Goal: Transaction & Acquisition: Book appointment/travel/reservation

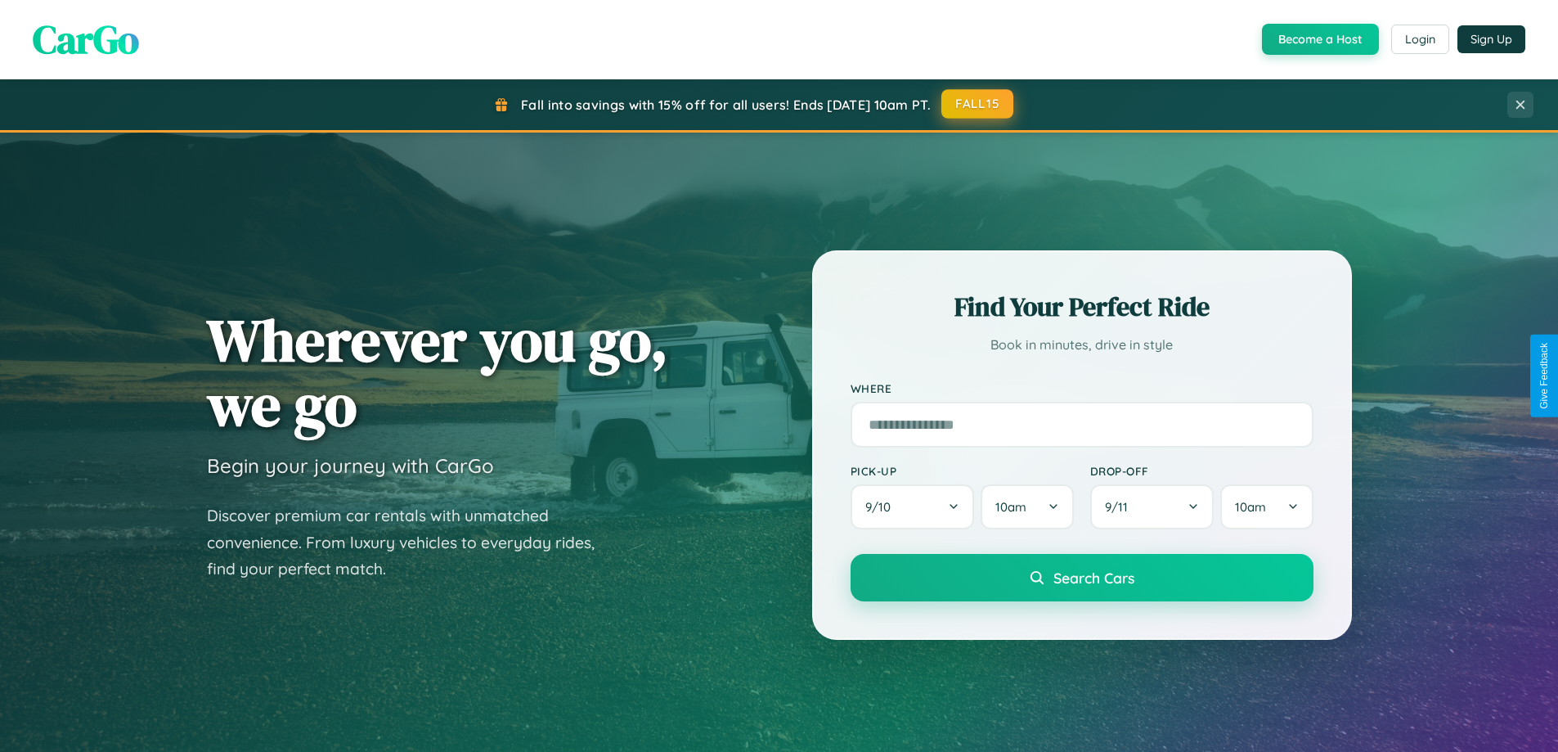
click at [978, 104] on button "FALL15" at bounding box center [977, 103] width 72 height 29
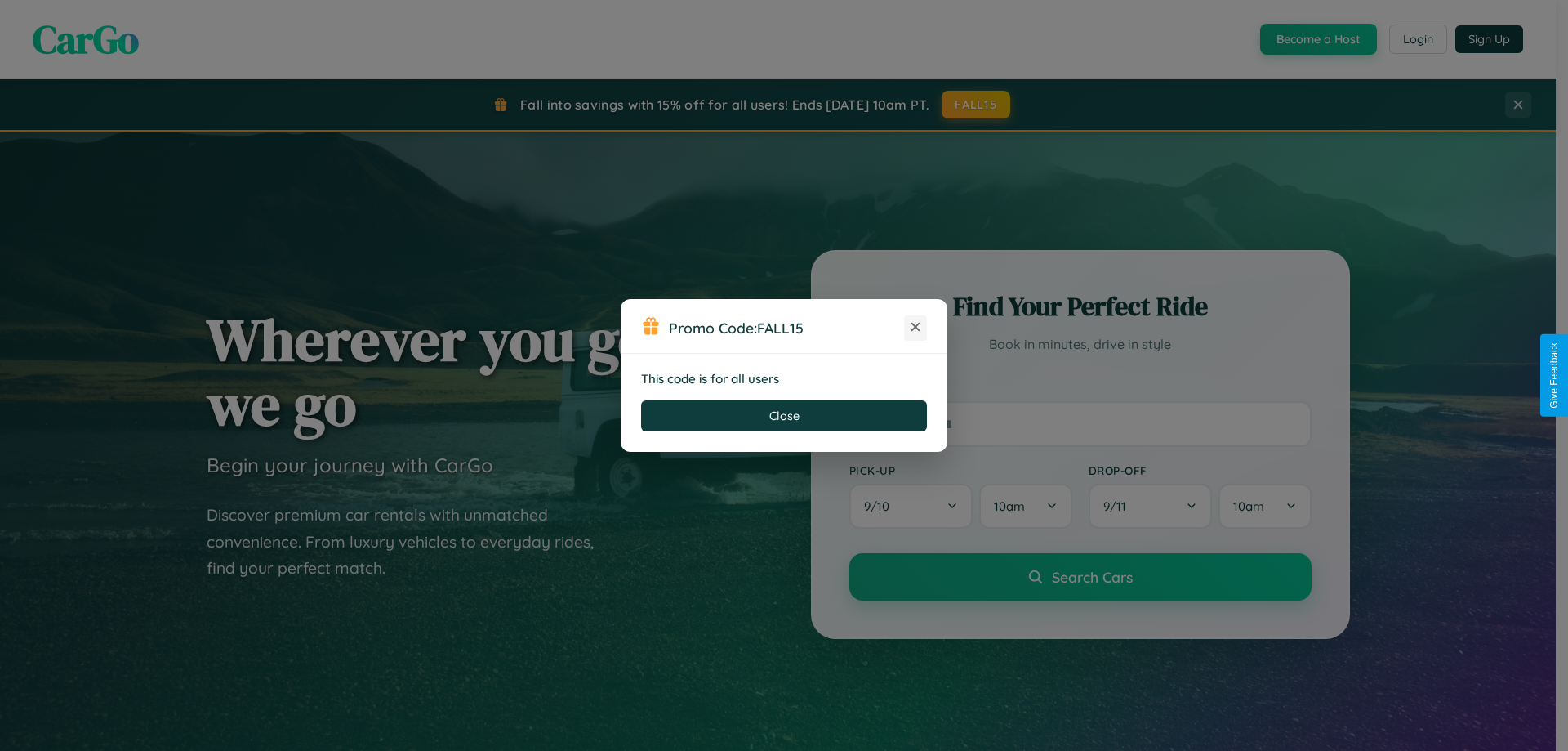
click at [916, 328] on icon at bounding box center [916, 327] width 16 height 16
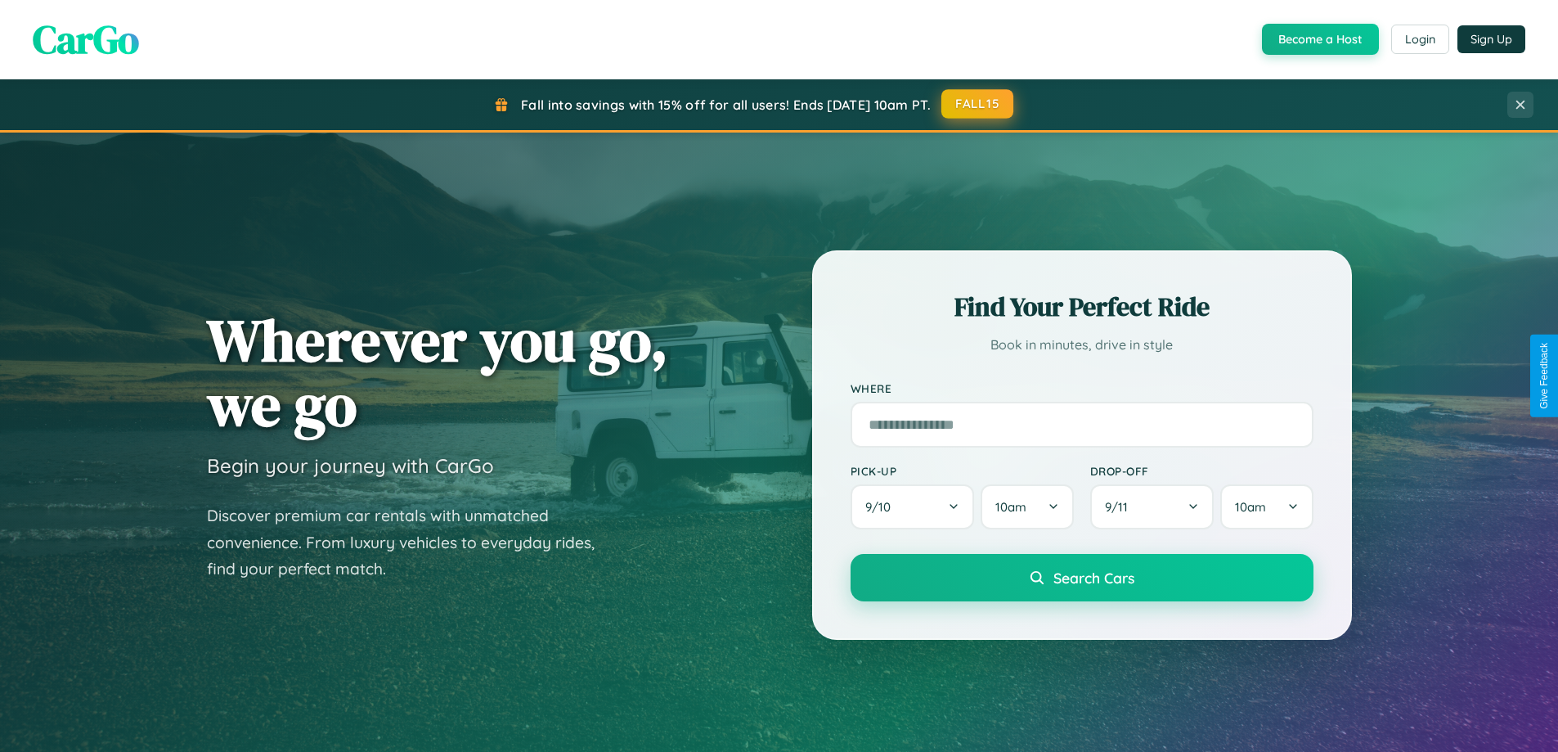
click at [978, 104] on button "FALL15" at bounding box center [977, 103] width 72 height 29
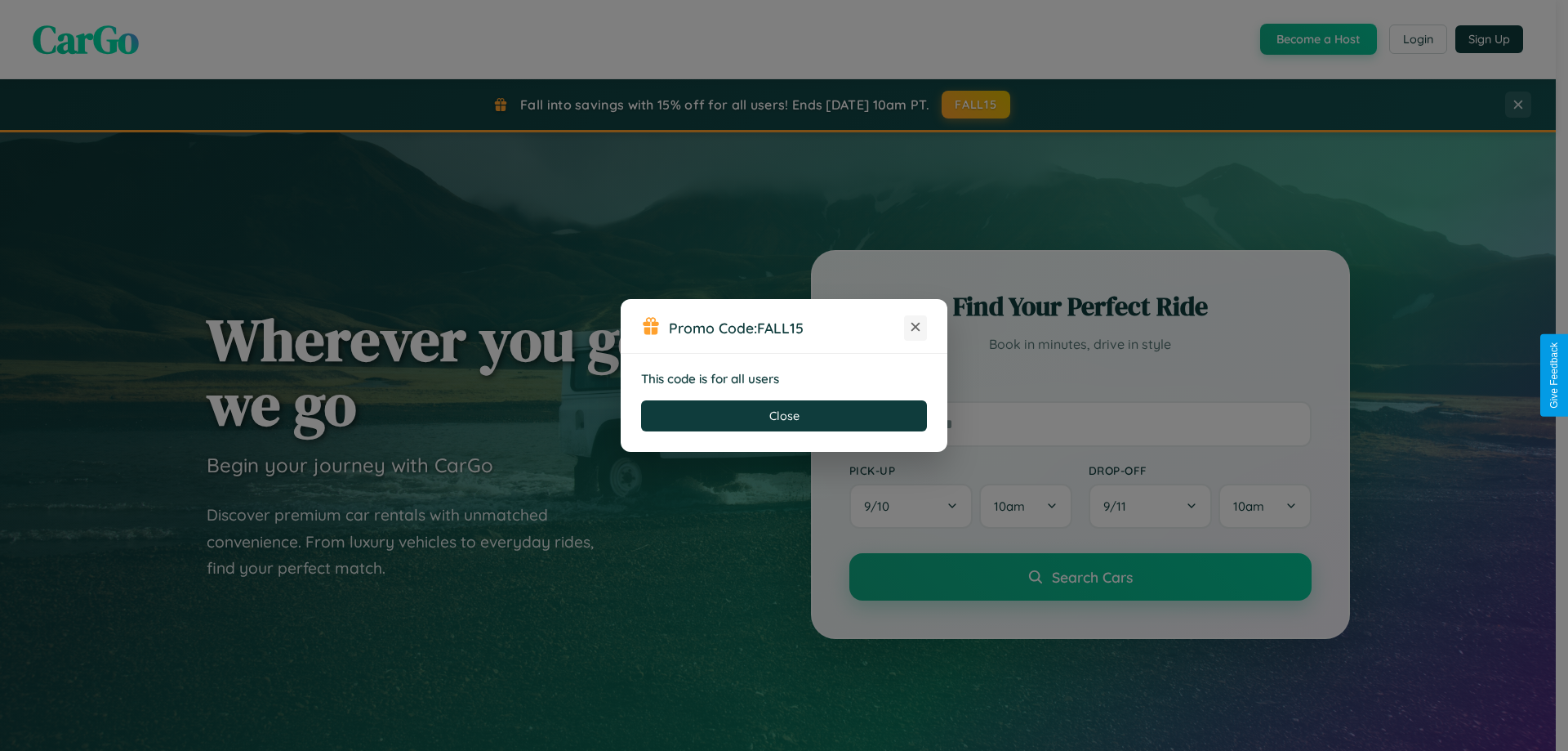
click at [916, 328] on icon at bounding box center [916, 327] width 16 height 16
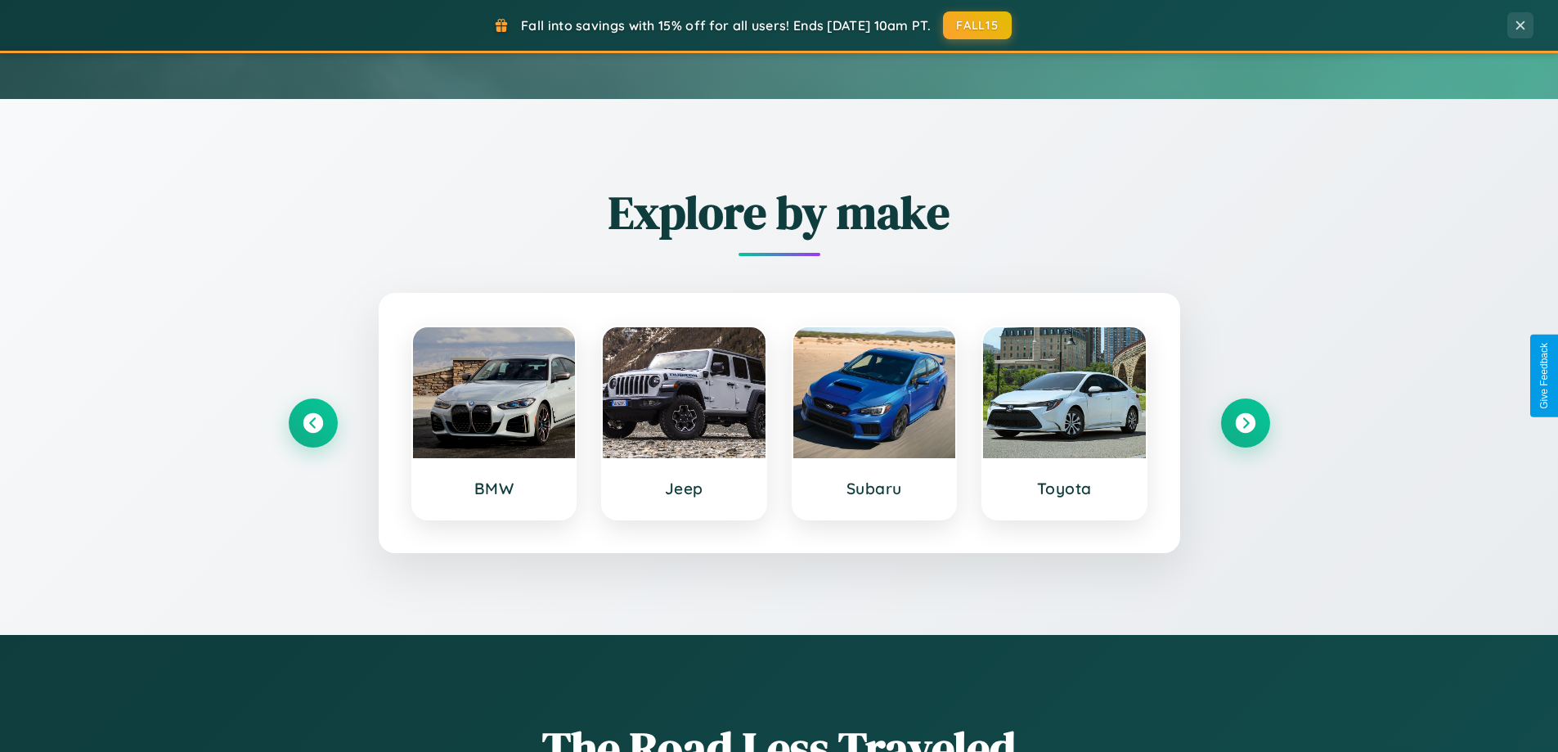
scroll to position [705, 0]
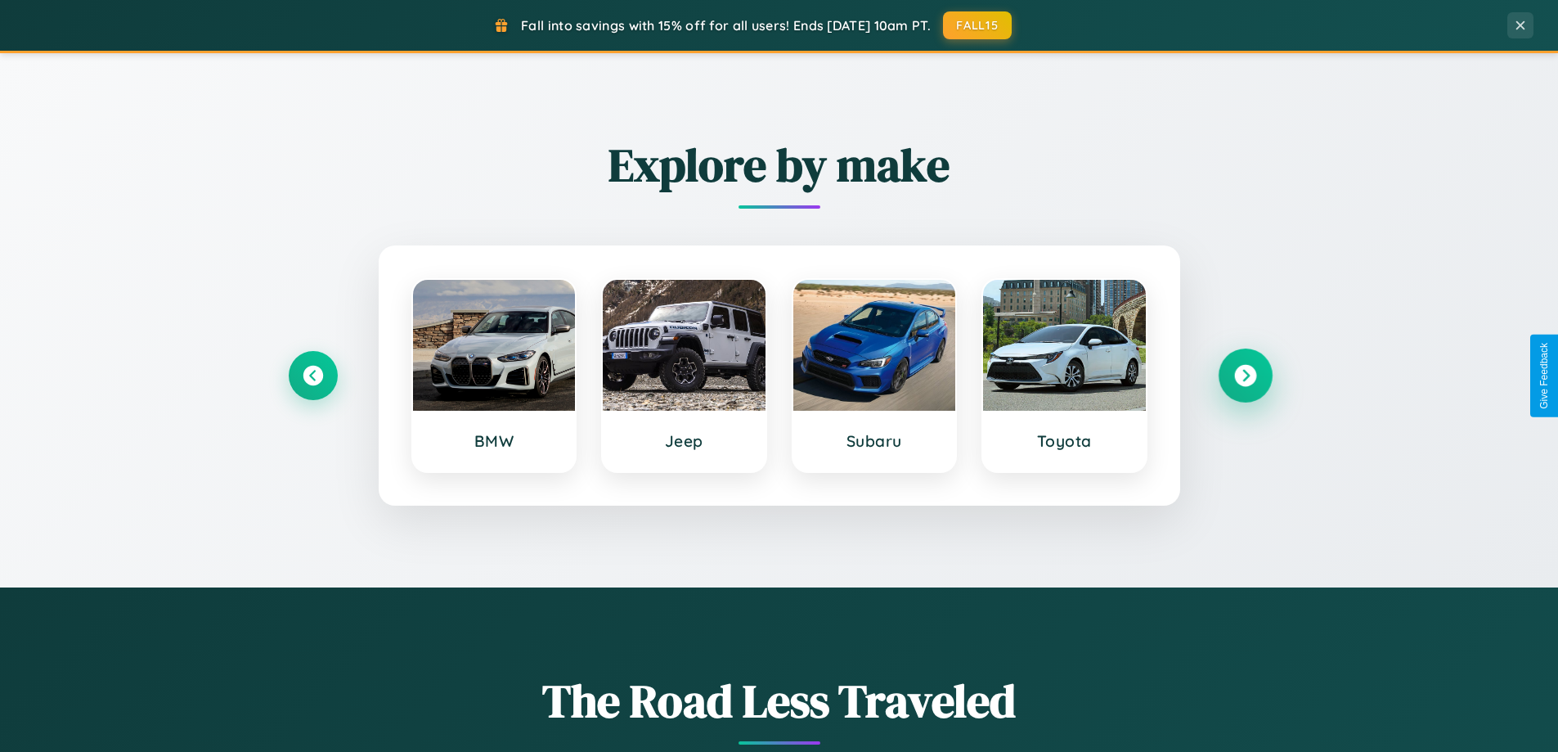
click at [1245, 375] on icon at bounding box center [1245, 376] width 22 height 22
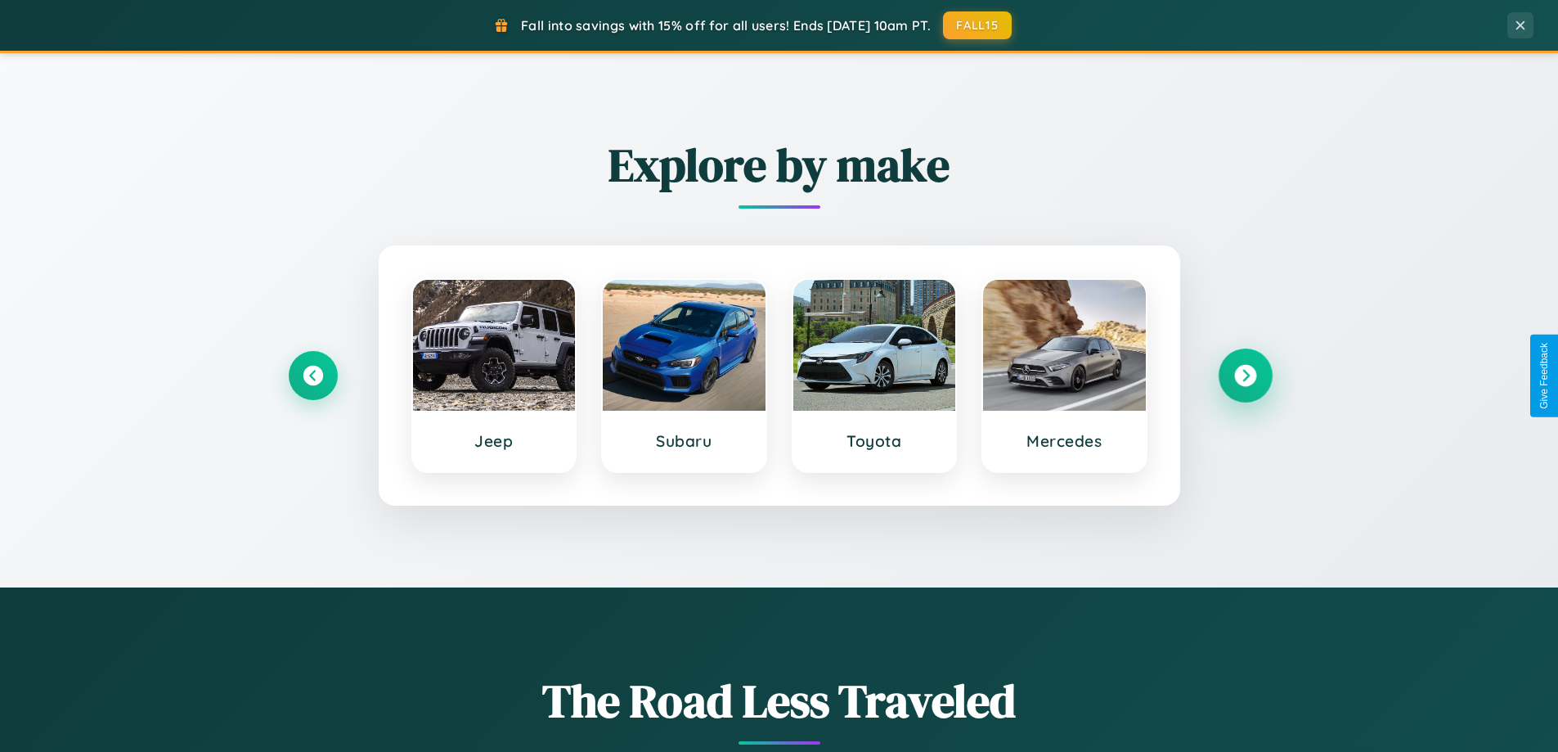
click at [1245, 375] on icon at bounding box center [1245, 376] width 22 height 22
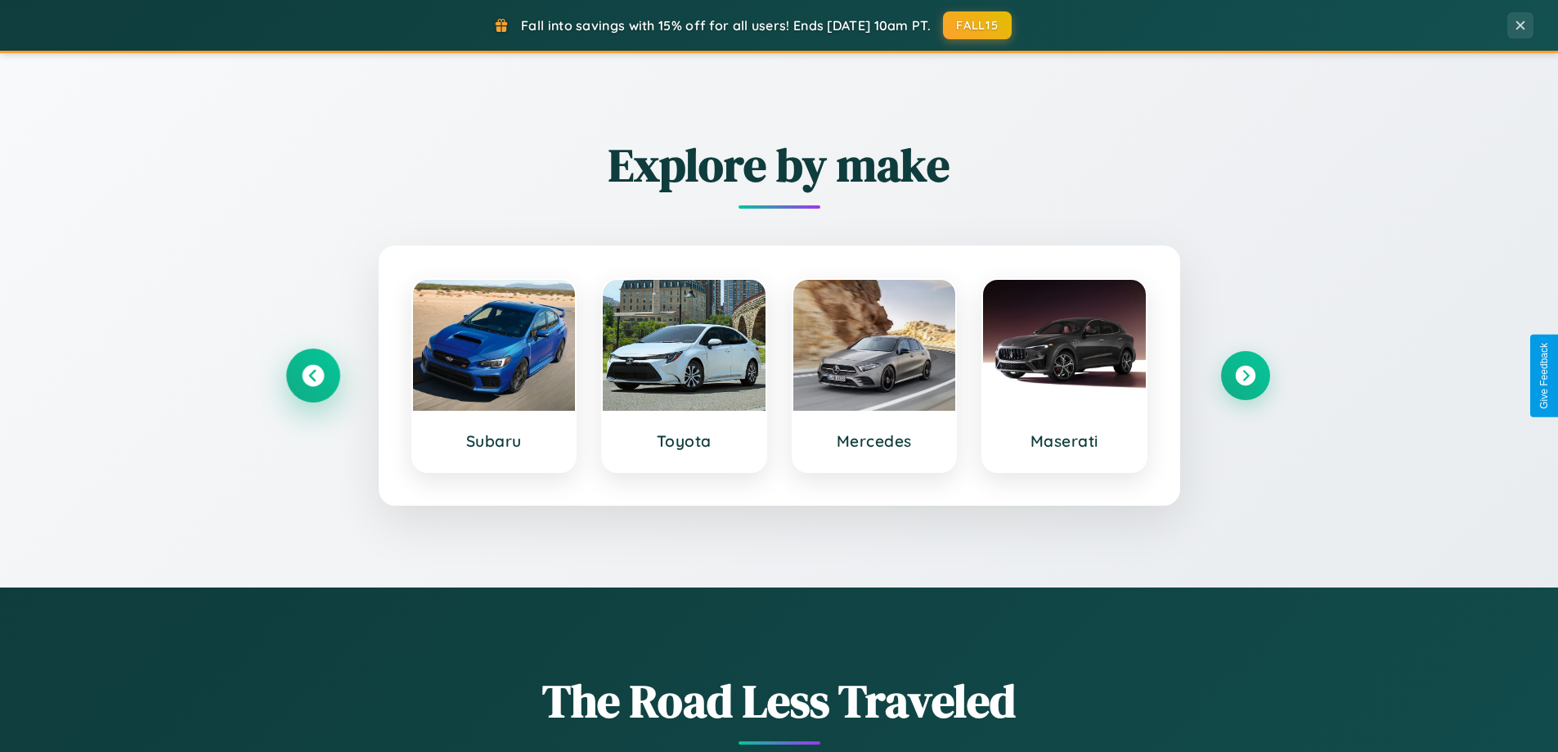
click at [312, 375] on icon at bounding box center [313, 376] width 22 height 22
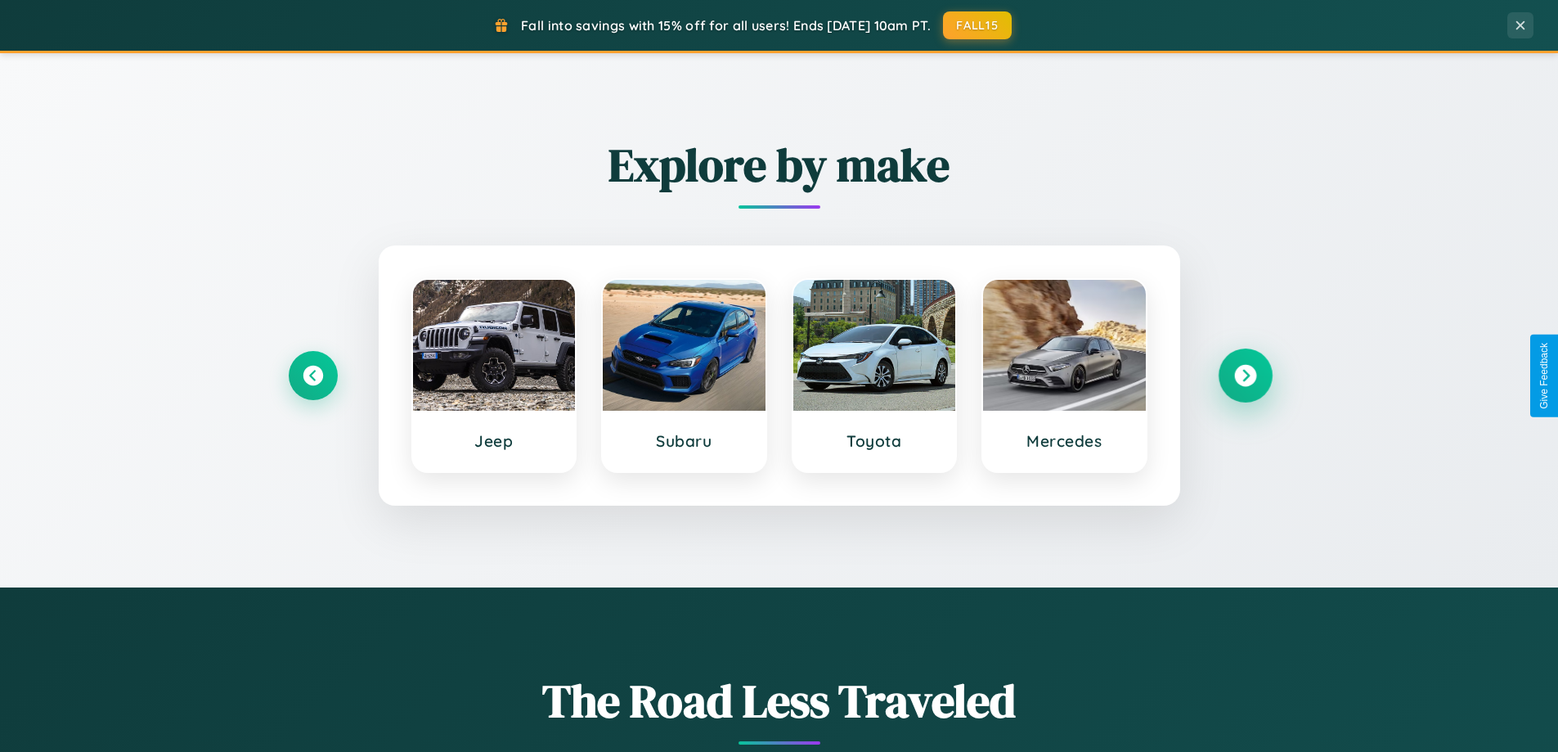
click at [1245, 375] on icon at bounding box center [1245, 376] width 22 height 22
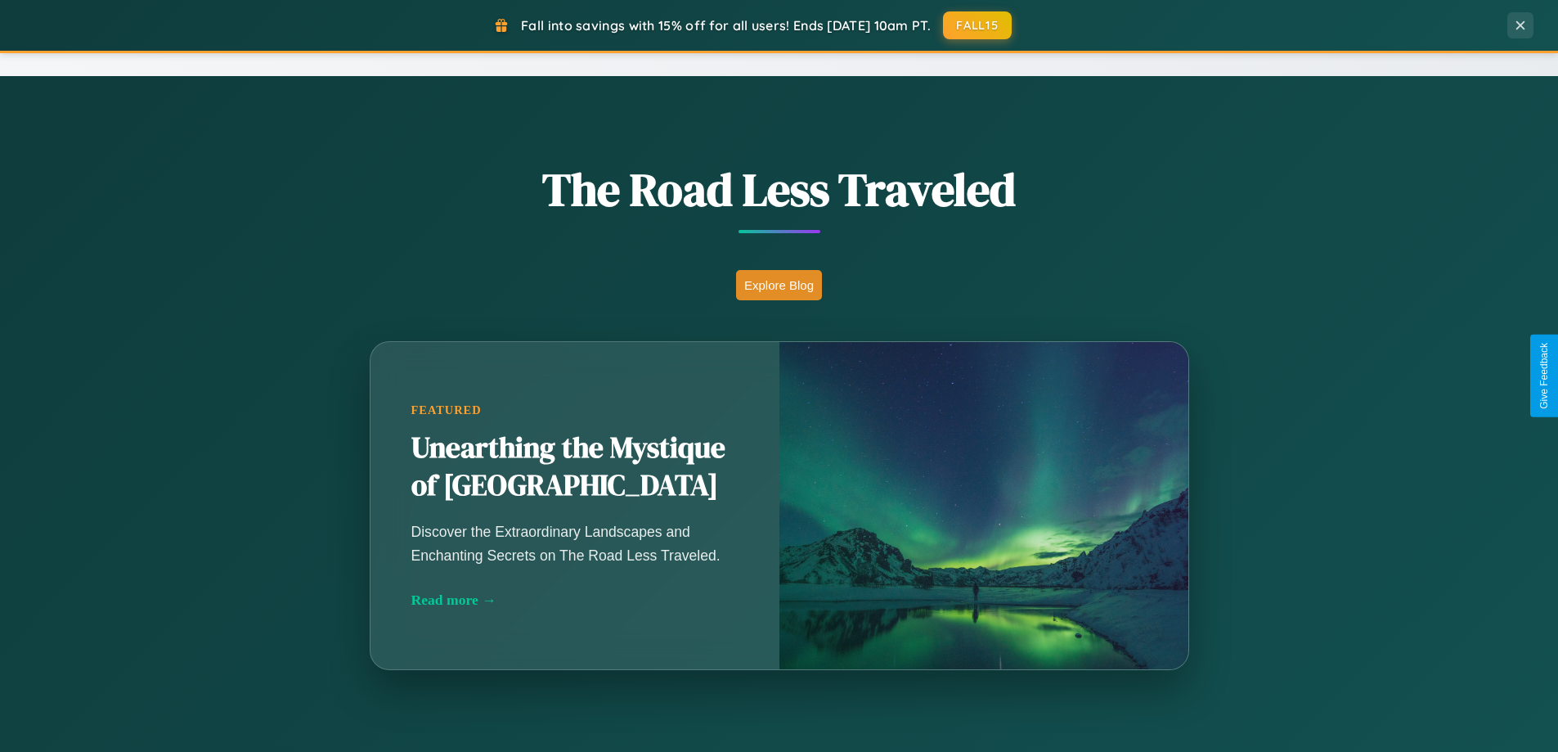
scroll to position [2628, 0]
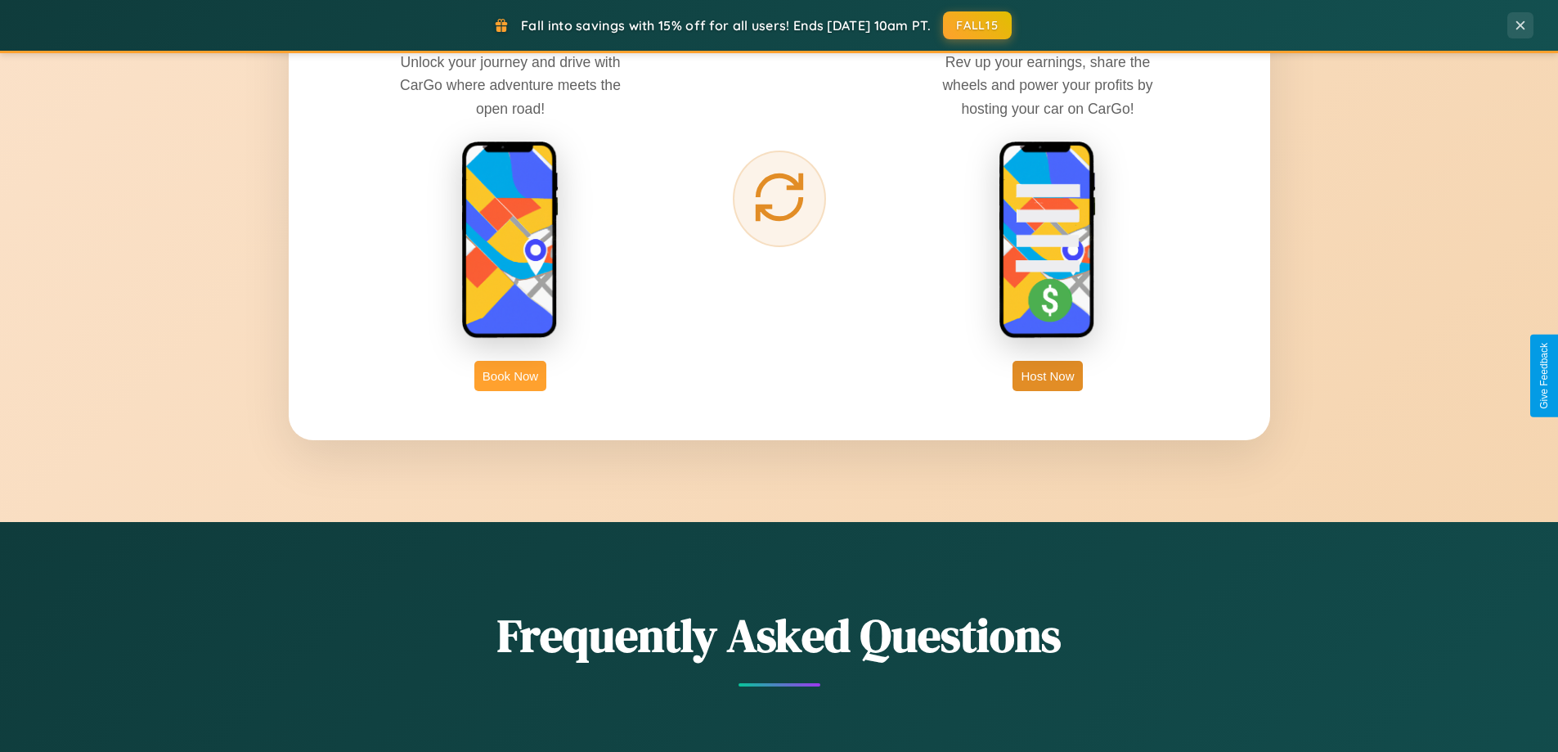
click at [510, 375] on button "Book Now" at bounding box center [510, 376] width 72 height 30
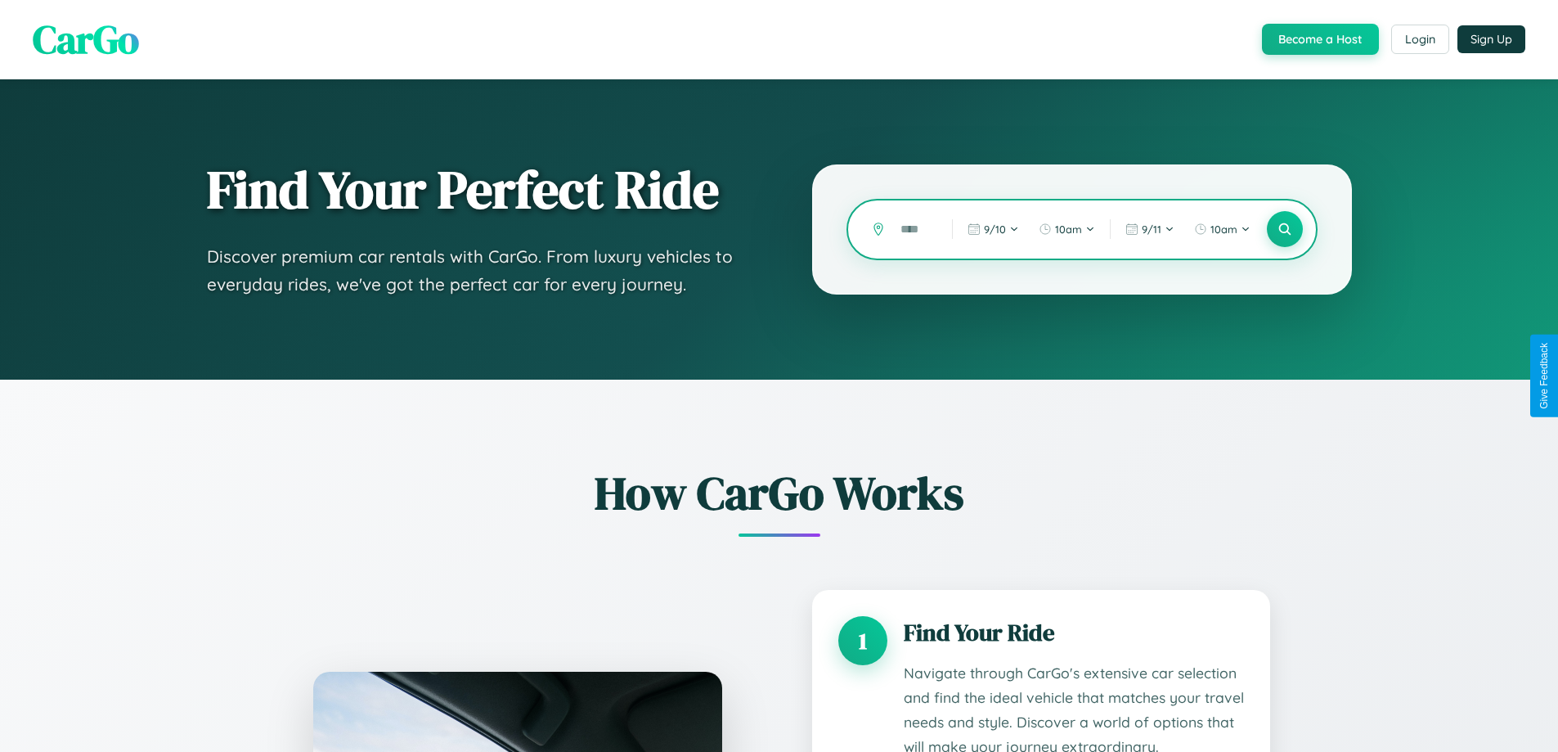
click at [914, 229] on input "text" at bounding box center [913, 229] width 43 height 29
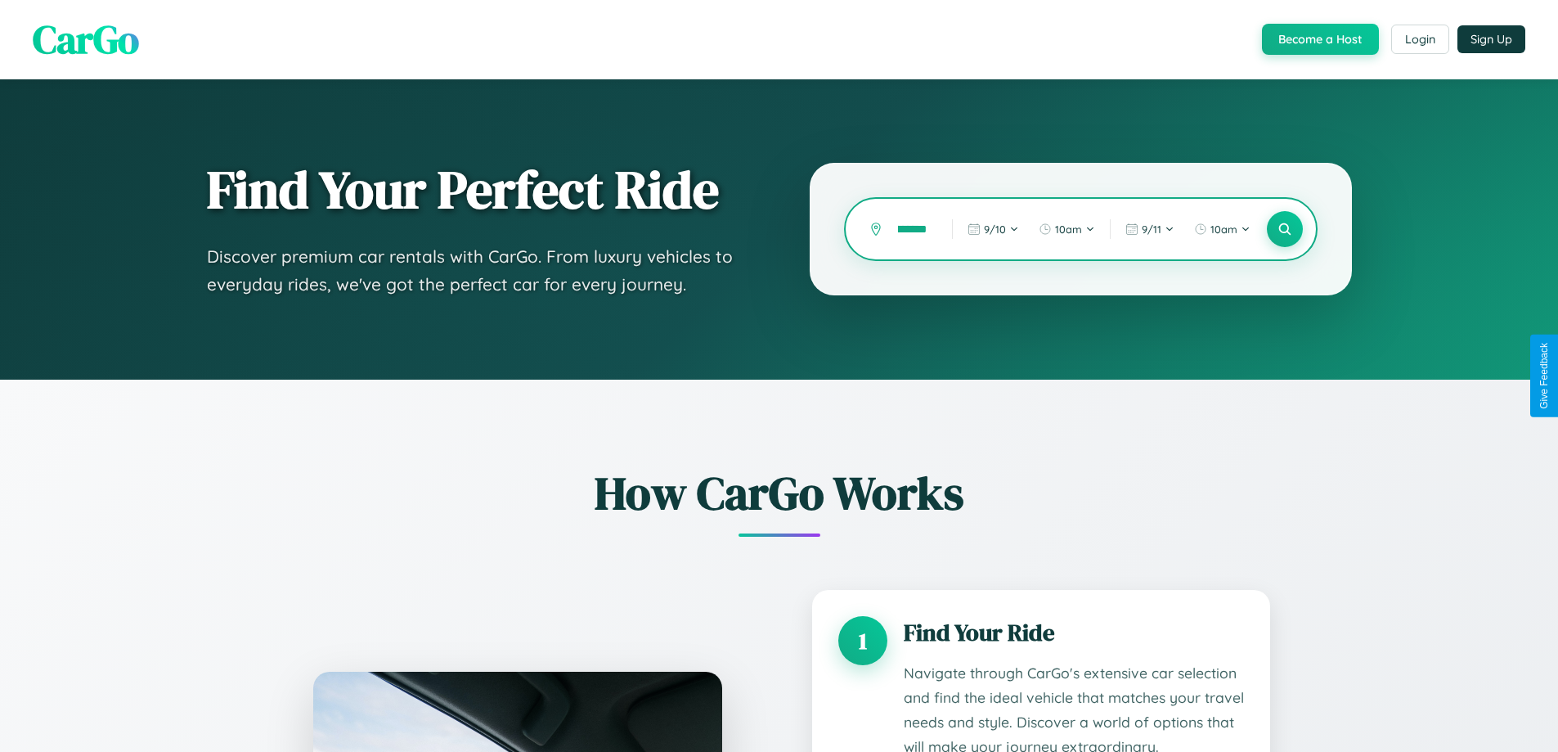
scroll to position [0, 28]
type input "*********"
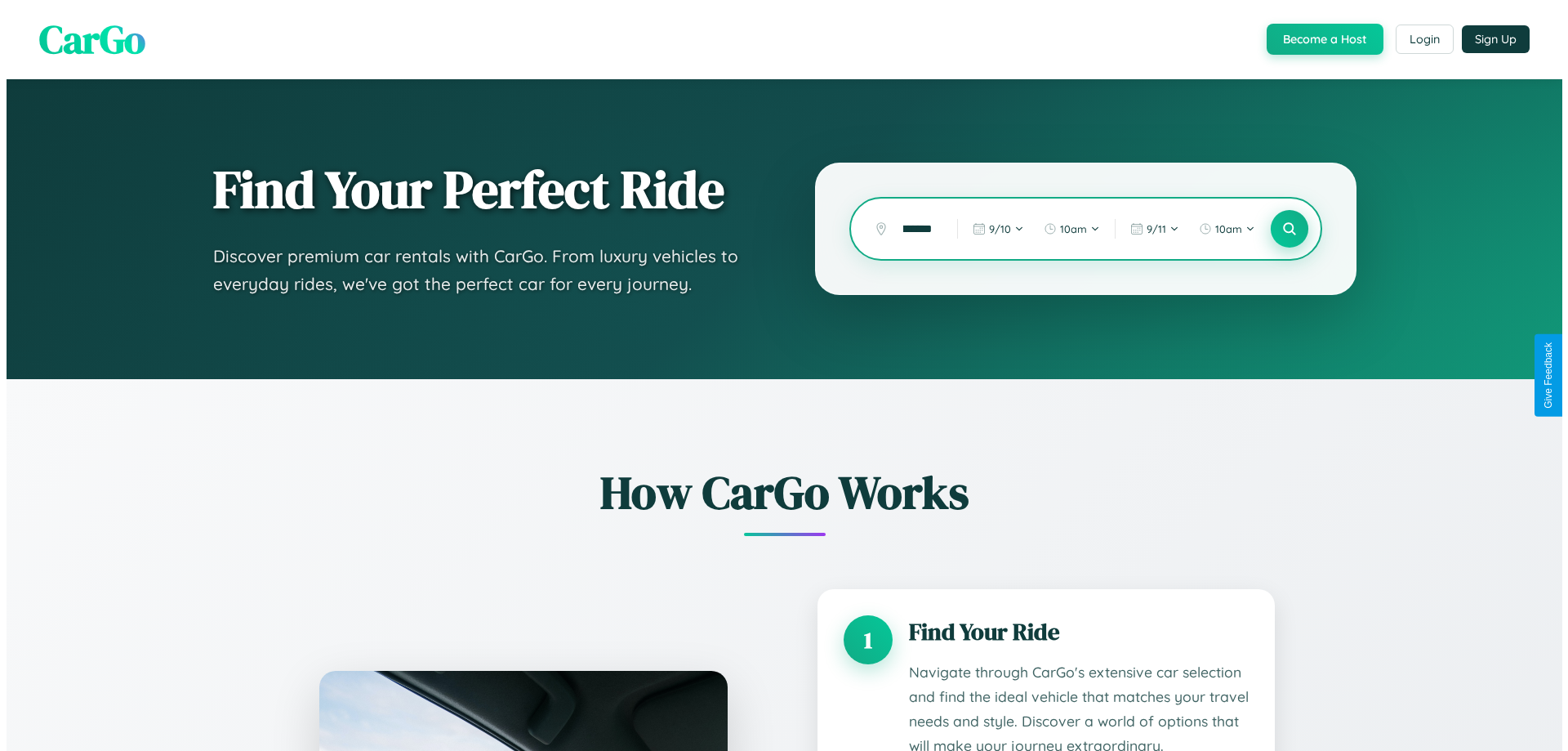
scroll to position [0, 0]
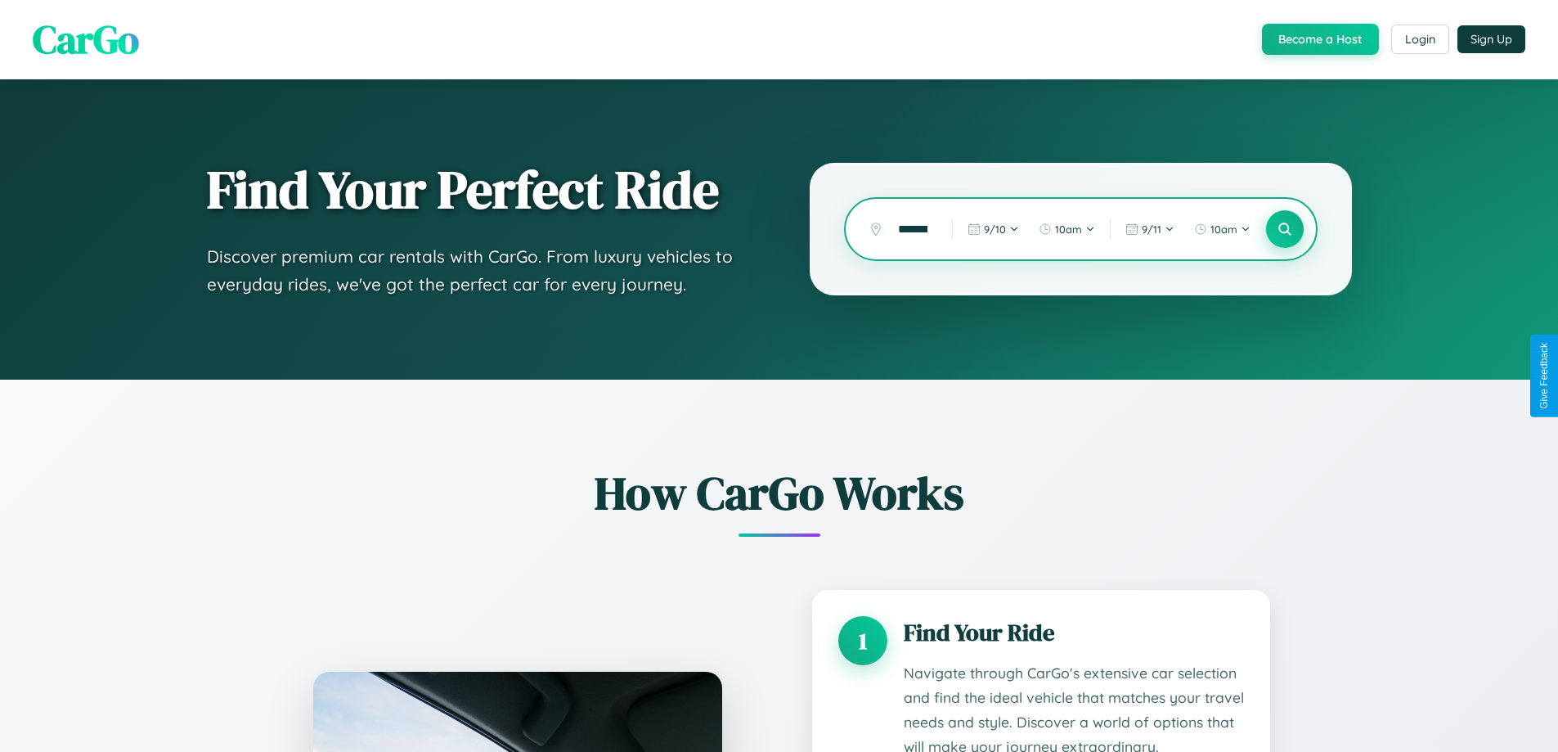
click at [1284, 229] on icon at bounding box center [1285, 230] width 16 height 16
